Goal: Task Accomplishment & Management: Manage account settings

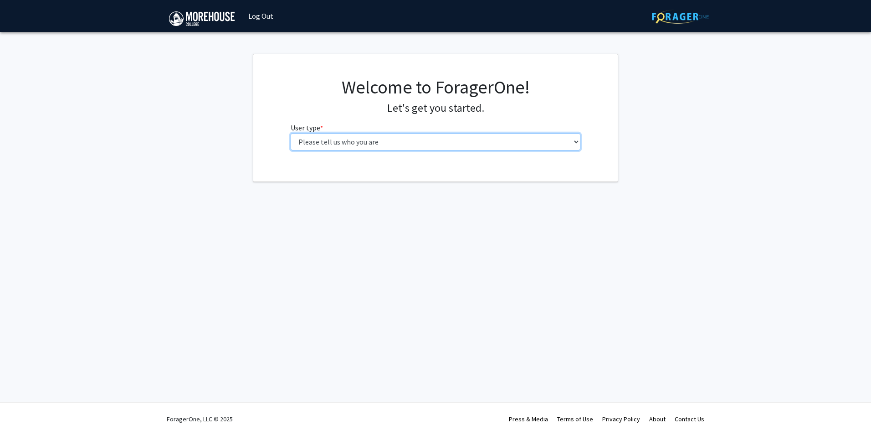
click at [574, 141] on select "Please tell us who you are Undergraduate Student Master's Student Doctoral Cand…" at bounding box center [436, 141] width 290 height 17
select select "1: undergrad"
click at [291, 133] on select "Please tell us who you are Undergraduate Student Master's Student Doctoral Cand…" at bounding box center [436, 141] width 290 height 17
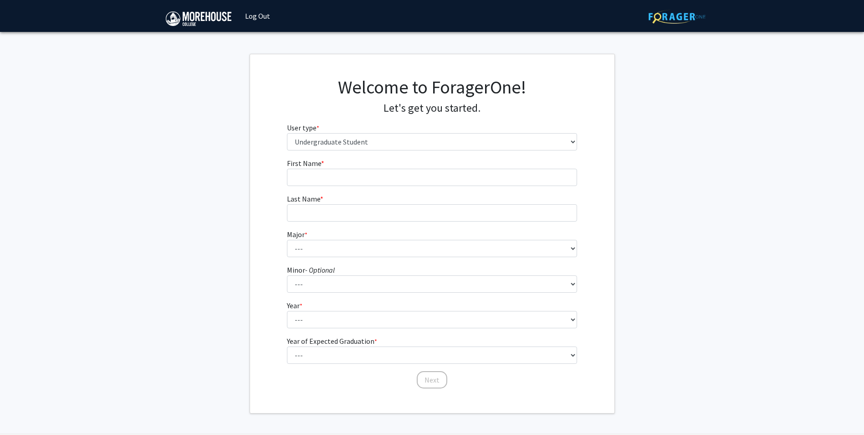
click at [259, 14] on link "Log Out" at bounding box center [258, 16] width 34 height 32
